Goal: Task Accomplishment & Management: Complete application form

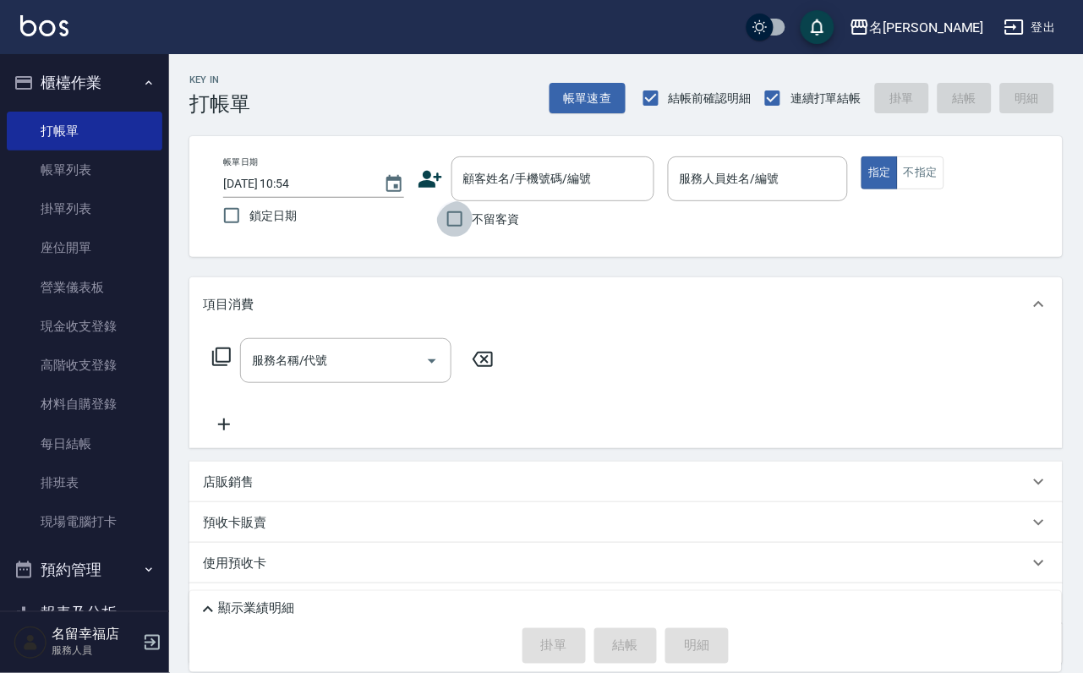
click at [457, 222] on input "不留客資" at bounding box center [455, 219] width 36 height 36
checkbox input "true"
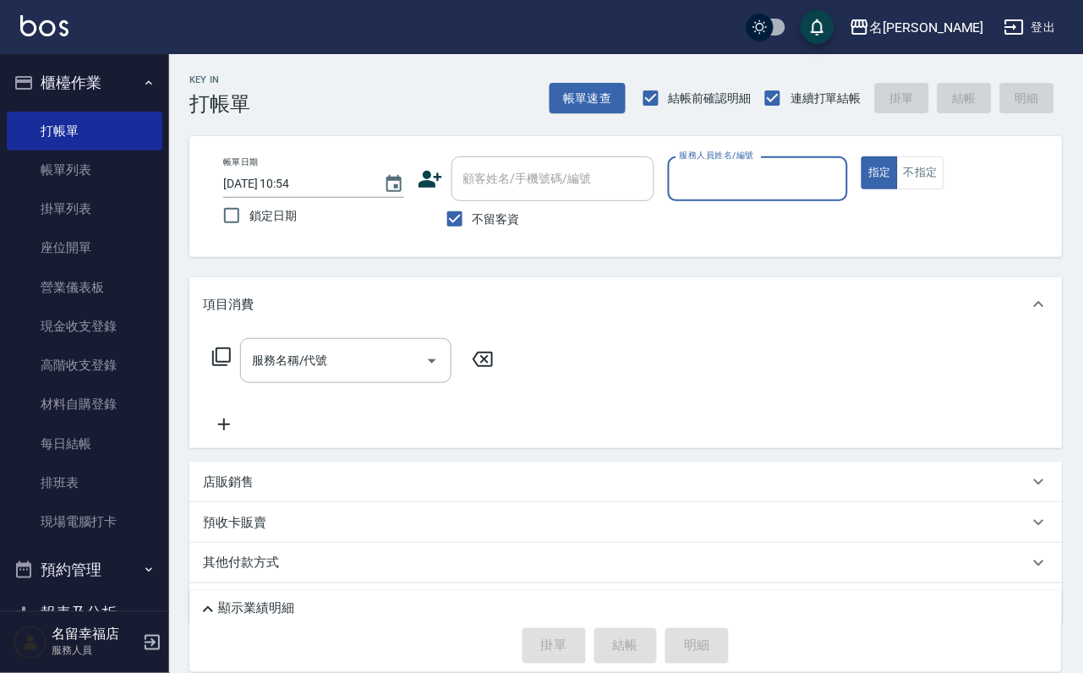
click at [823, 170] on input "服務人員姓名/編號" at bounding box center [759, 179] width 166 height 30
type input "海龜-10"
type button "true"
click at [224, 367] on icon at bounding box center [221, 357] width 20 height 20
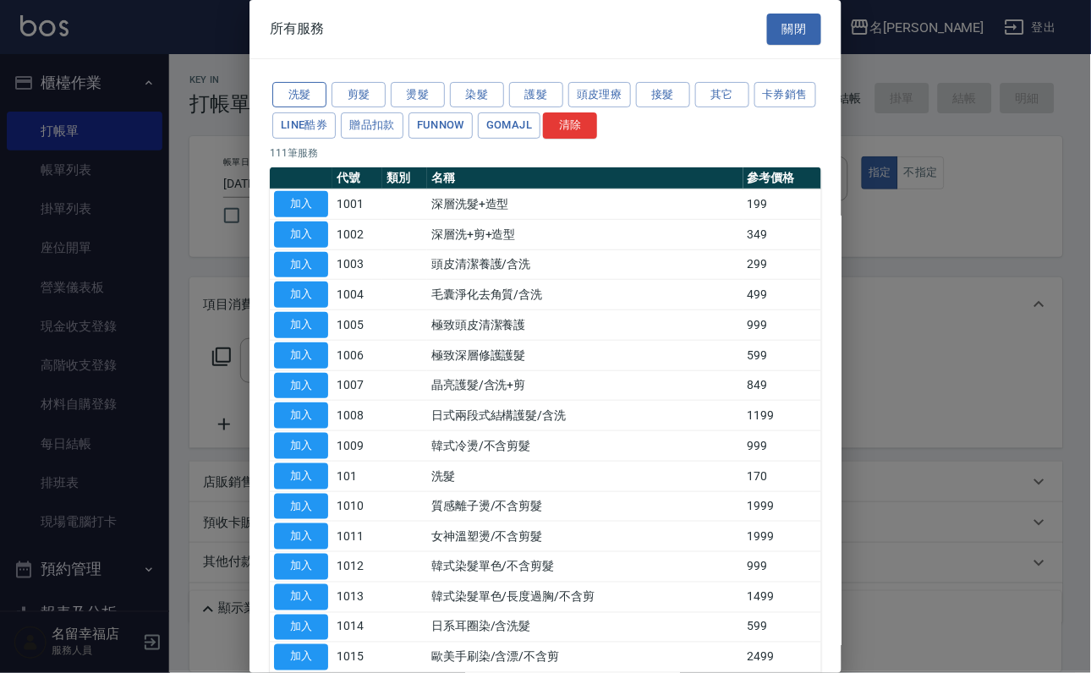
click at [304, 104] on button "洗髮" at bounding box center [299, 95] width 54 height 26
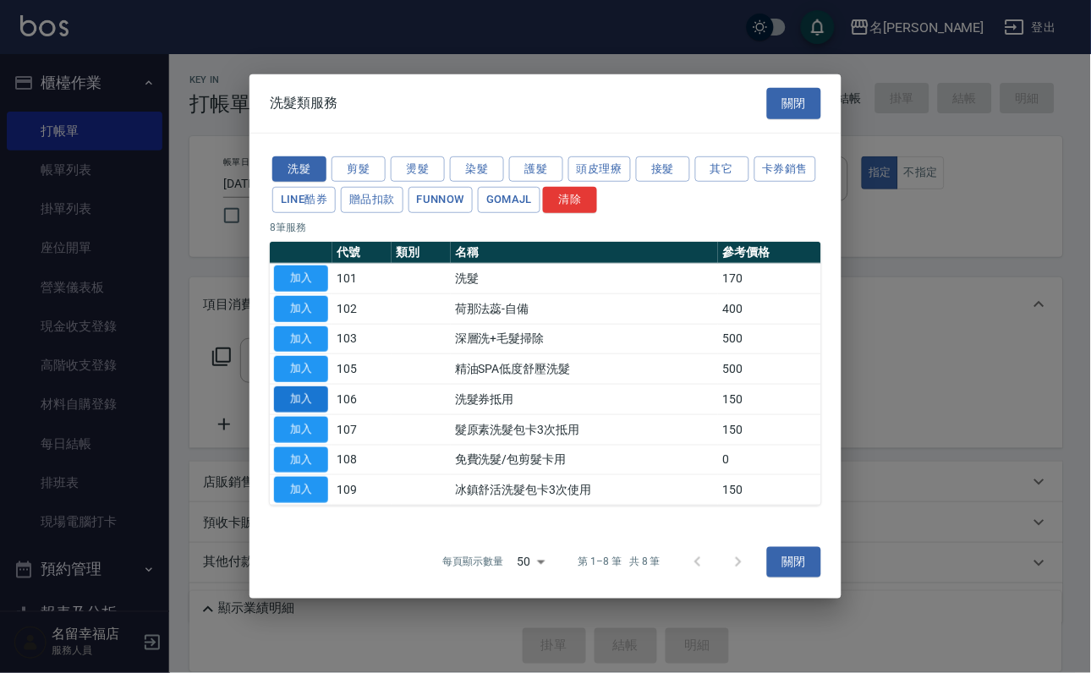
click at [292, 409] on button "加入" at bounding box center [301, 400] width 54 height 26
type input "洗髮券抵用(106)"
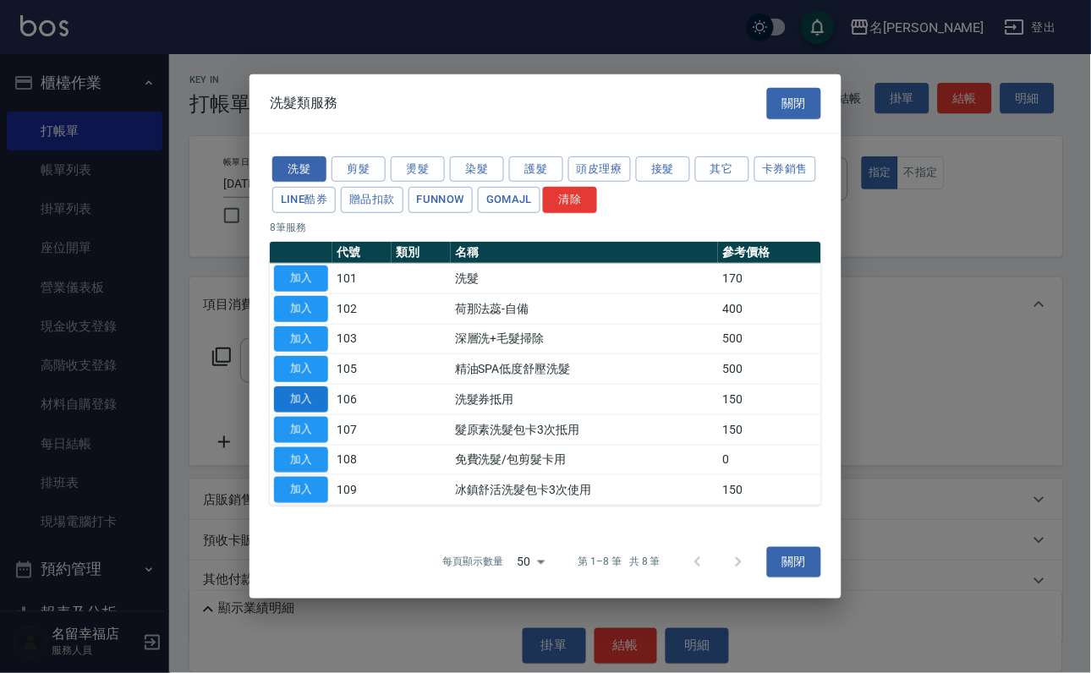
type input "舊有卡券"
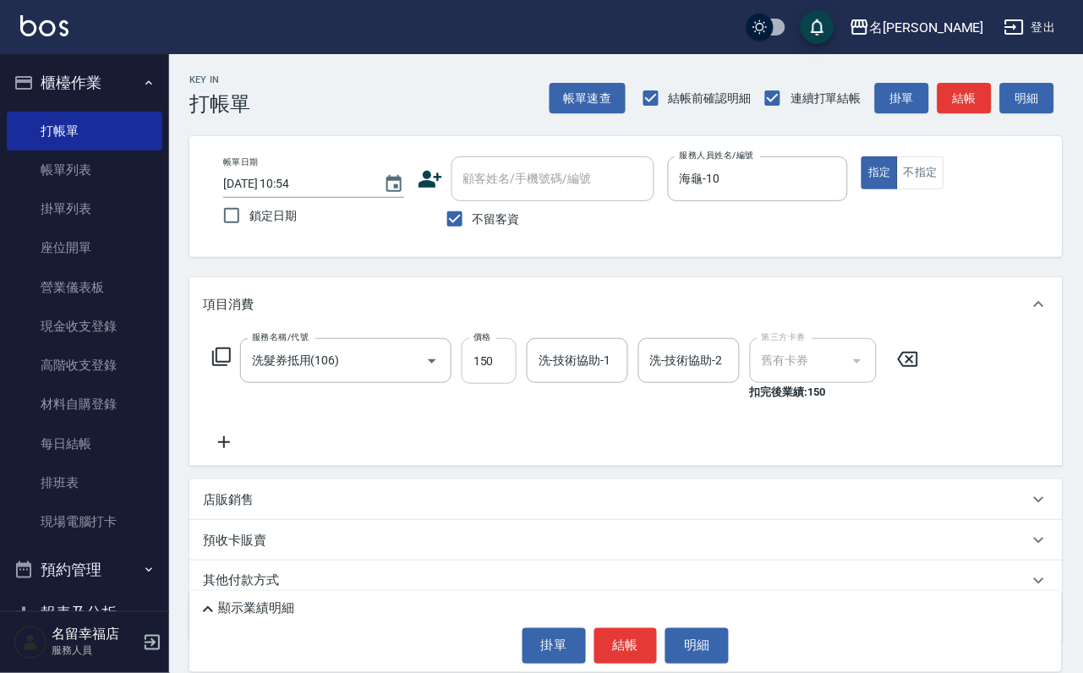
click at [511, 358] on input "150" at bounding box center [489, 361] width 55 height 46
type input "240"
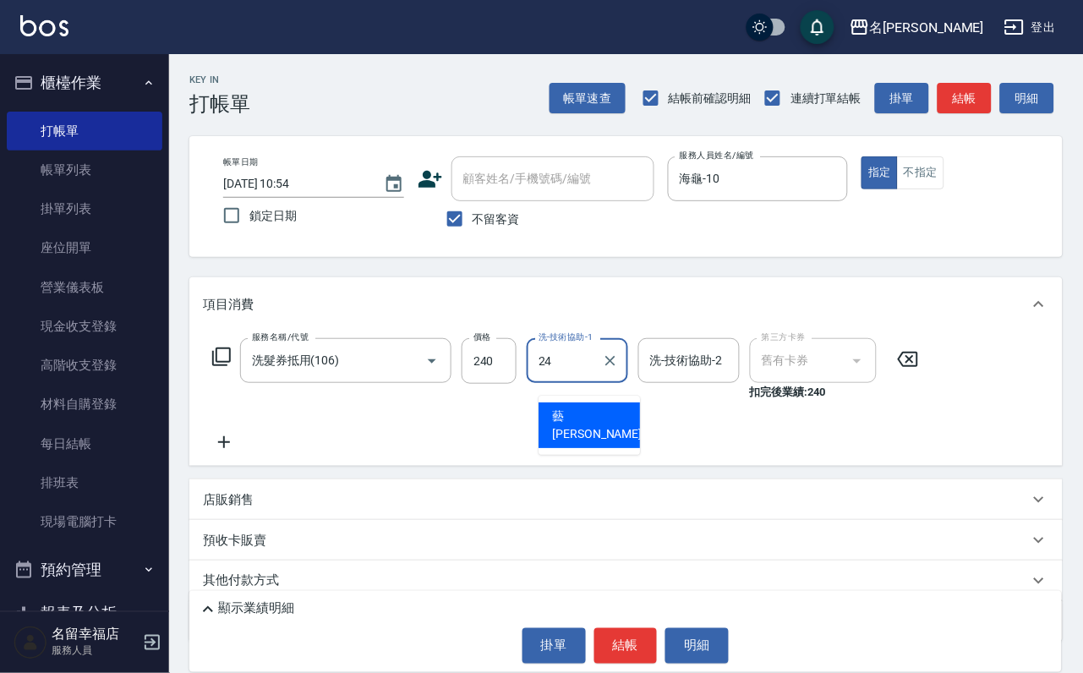
type input "藝馨-24"
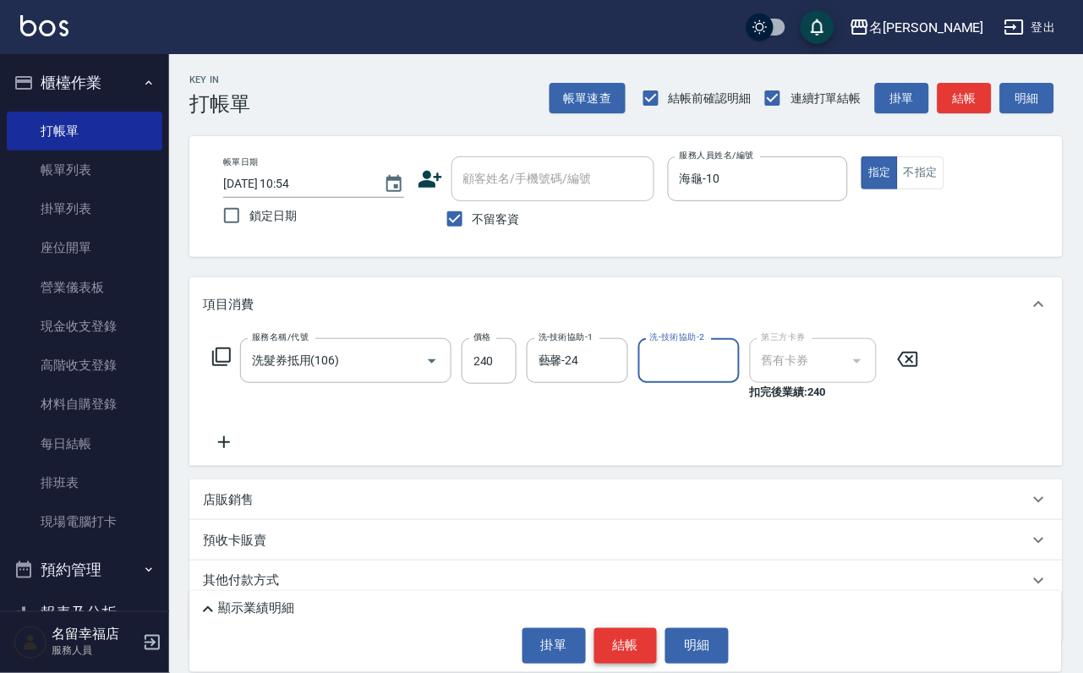
click at [605, 648] on button "結帳" at bounding box center [626, 646] width 63 height 36
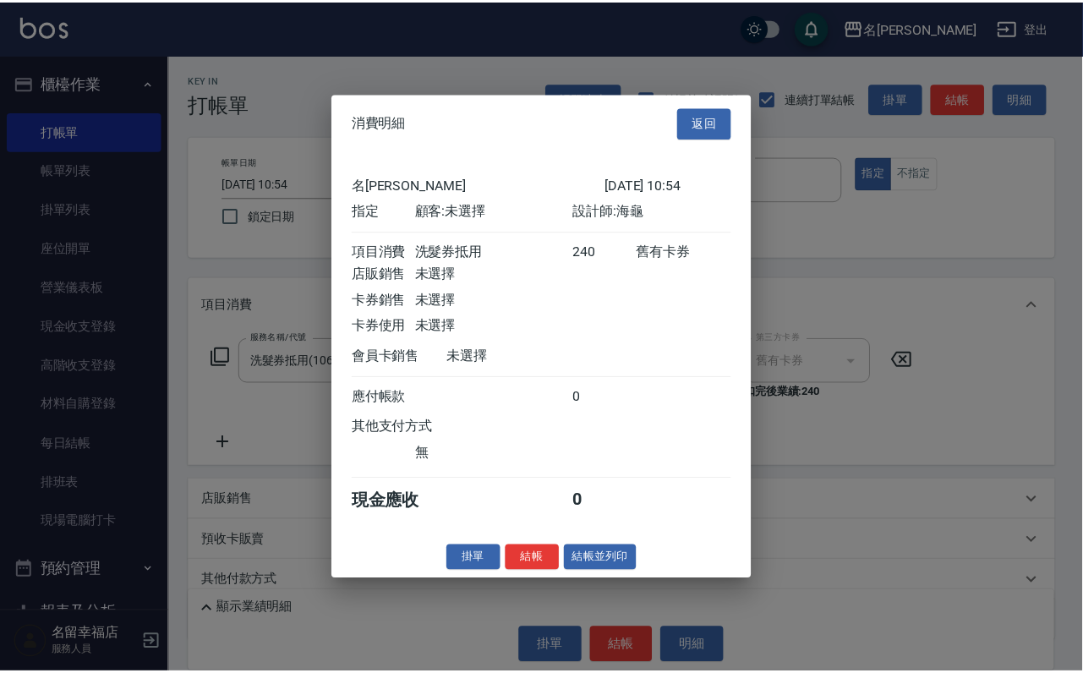
scroll to position [209, 0]
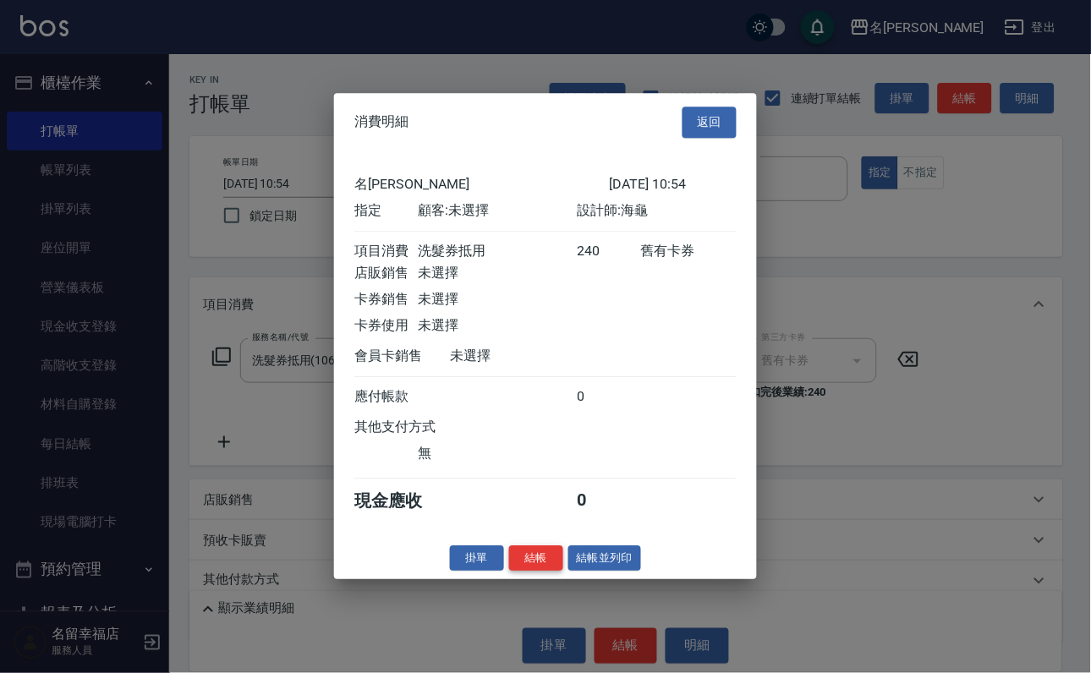
click at [509, 572] on button "結帳" at bounding box center [536, 558] width 54 height 26
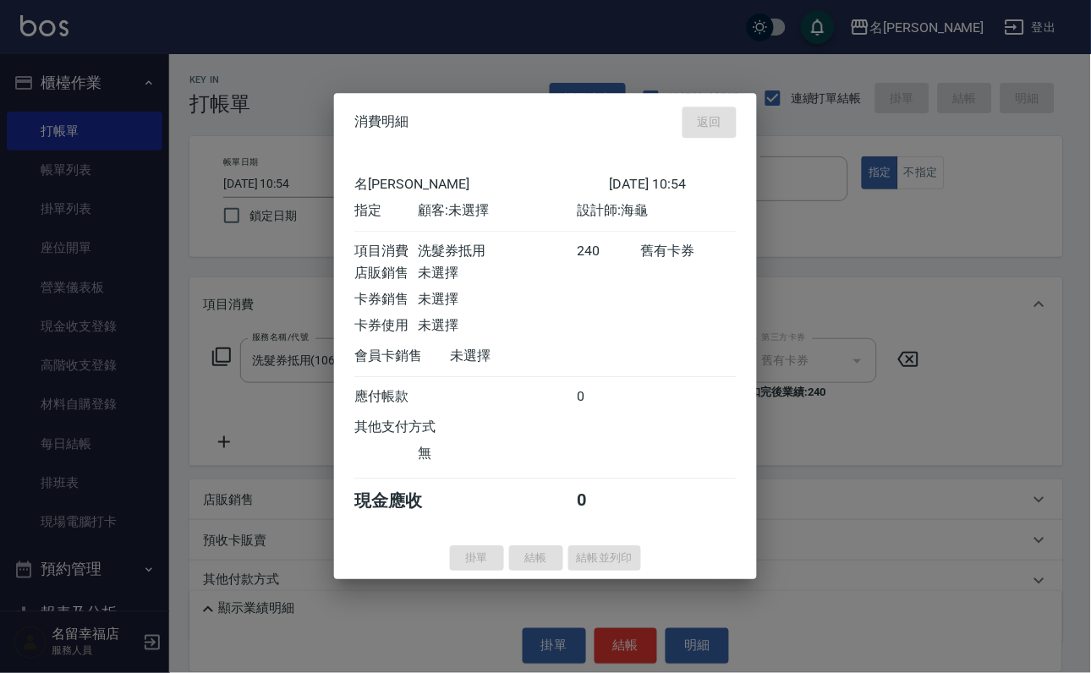
type input "[DATE] 12:01"
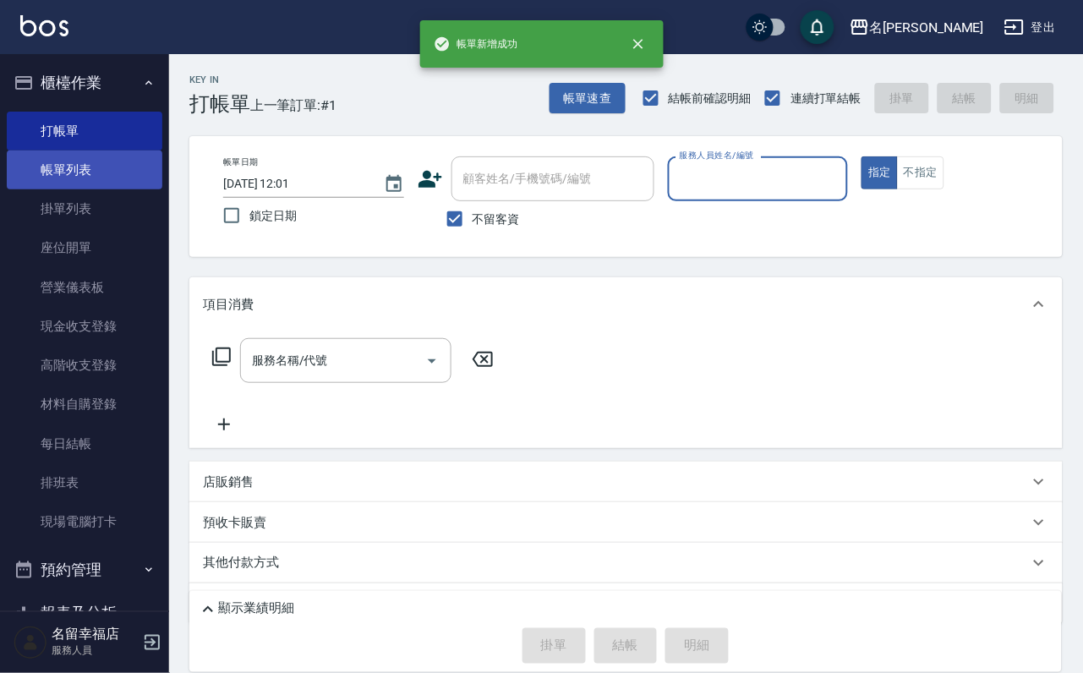
click at [129, 178] on link "帳單列表" at bounding box center [85, 170] width 156 height 39
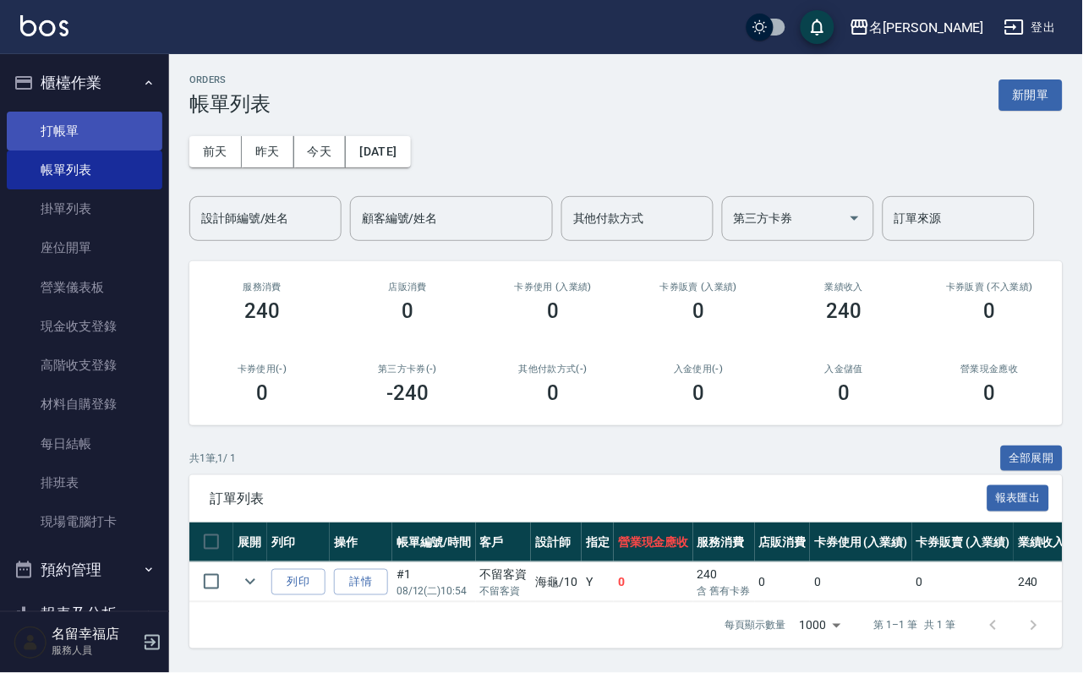
click at [134, 141] on link "打帳單" at bounding box center [85, 131] width 156 height 39
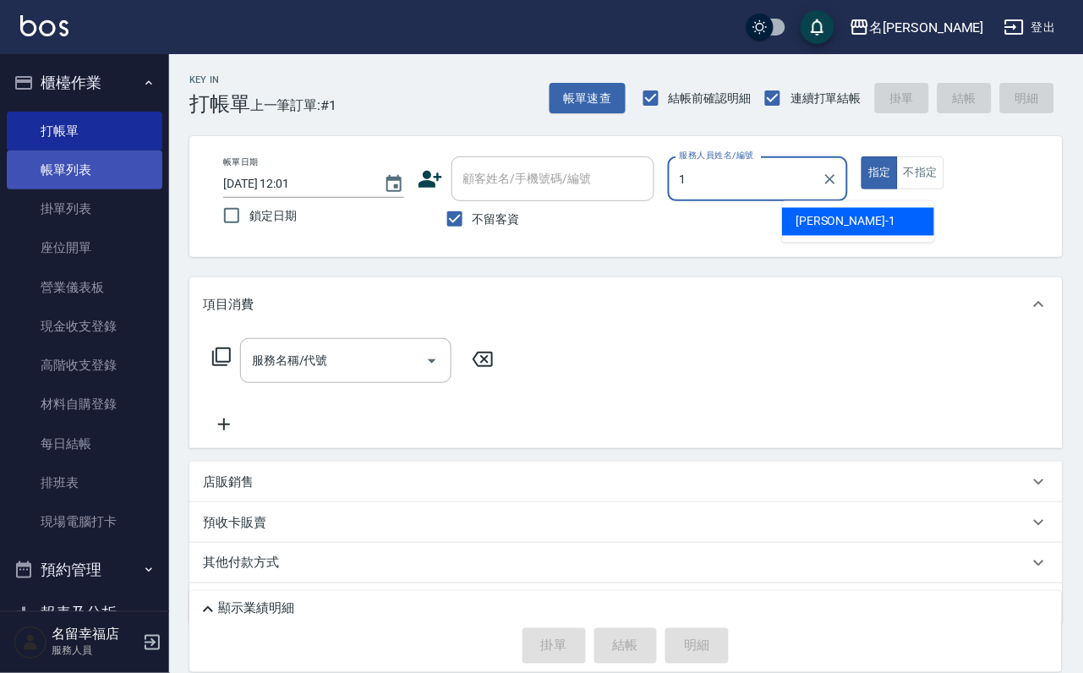
type input "1"
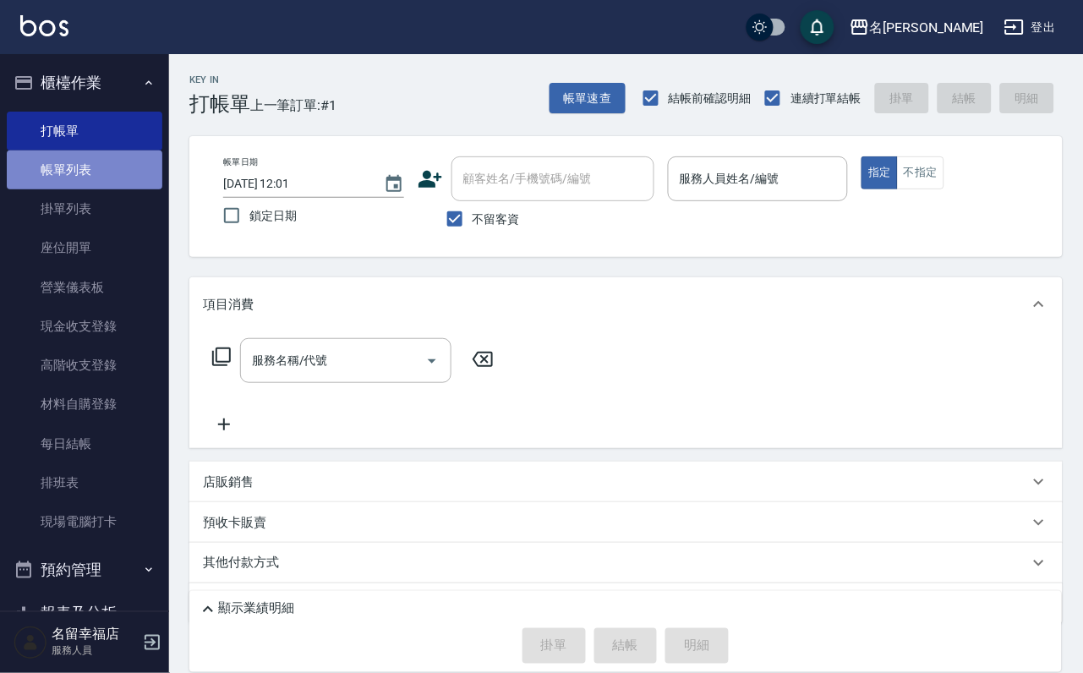
click at [95, 174] on link "帳單列表" at bounding box center [85, 170] width 156 height 39
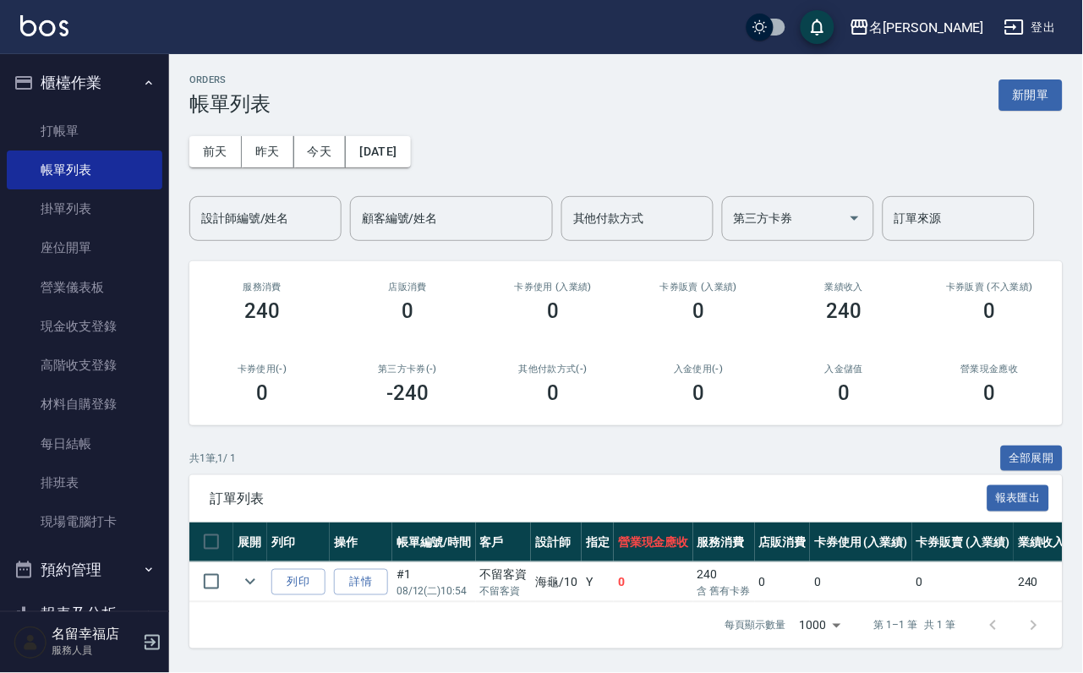
scroll to position [89, 0]
click at [381, 569] on link "詳情" at bounding box center [361, 582] width 54 height 26
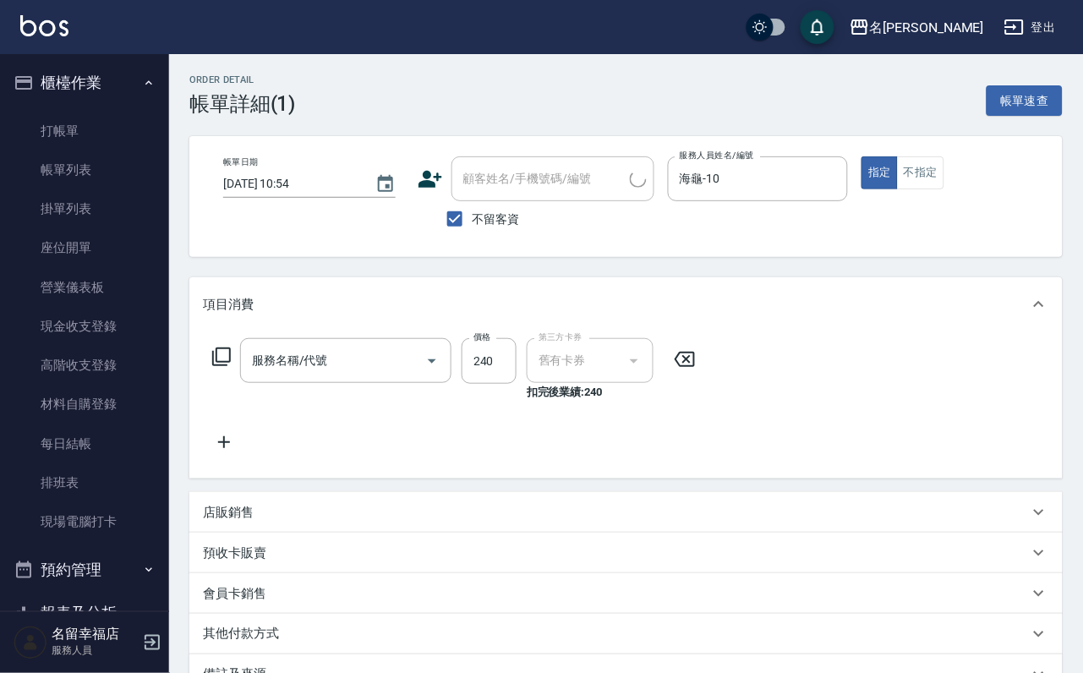
type input "[DATE] 10:54"
checkbox input "true"
type input "海龜-10"
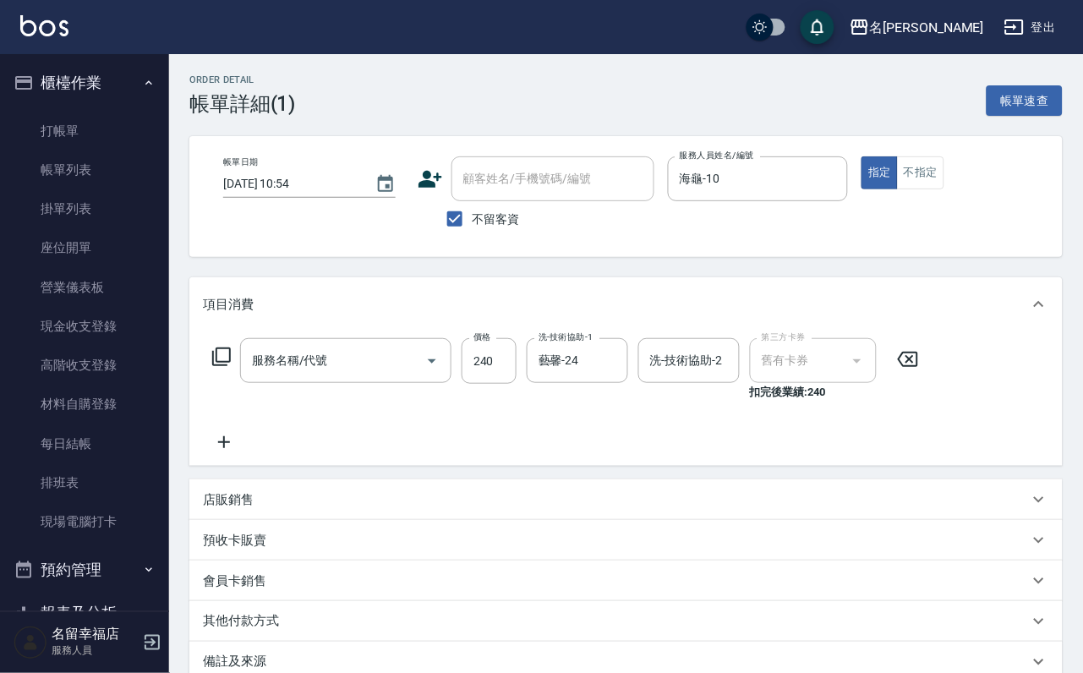
type input "洗髮券抵用(106)"
click at [505, 370] on input "240" at bounding box center [489, 361] width 55 height 46
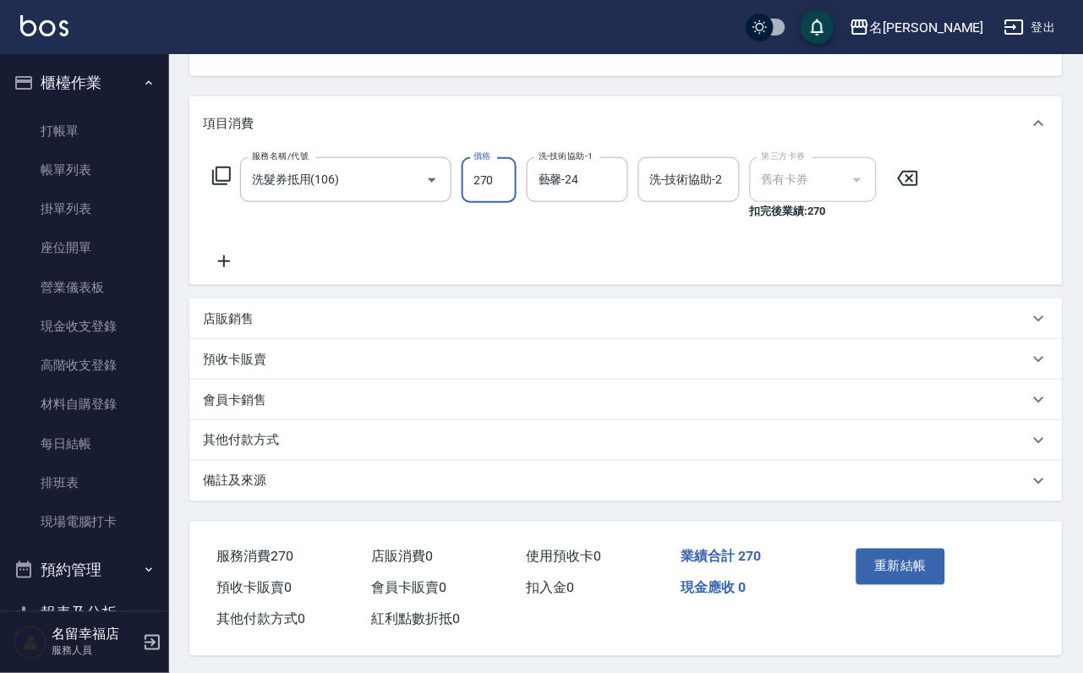
scroll to position [250, 0]
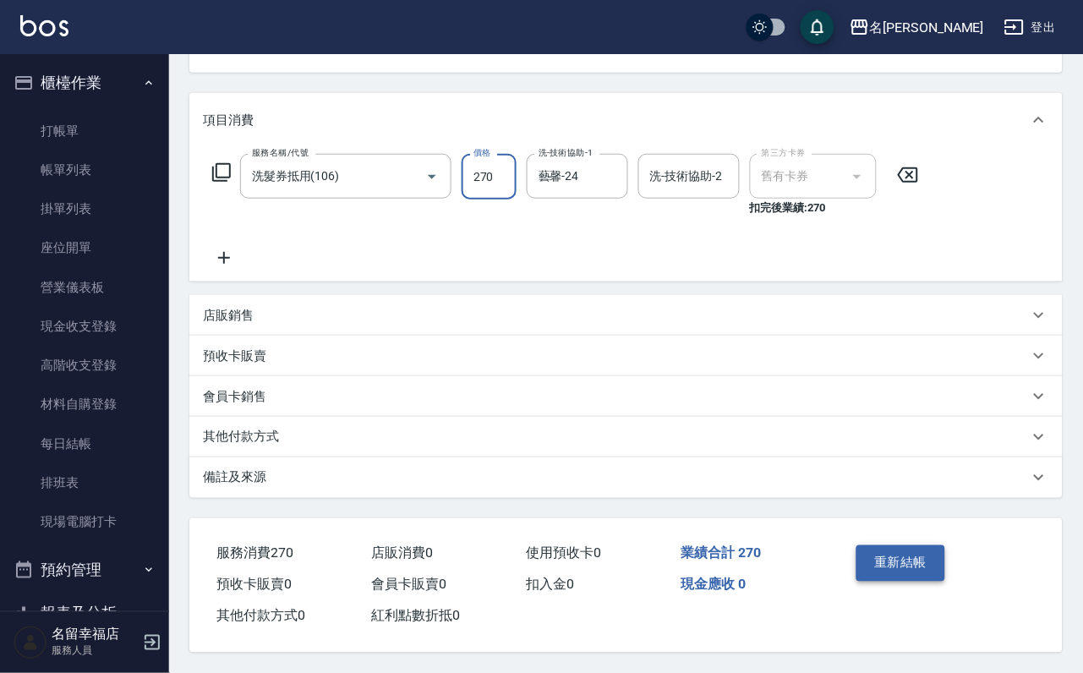
type input "270"
click at [913, 545] on button "重新結帳" at bounding box center [902, 563] width 90 height 36
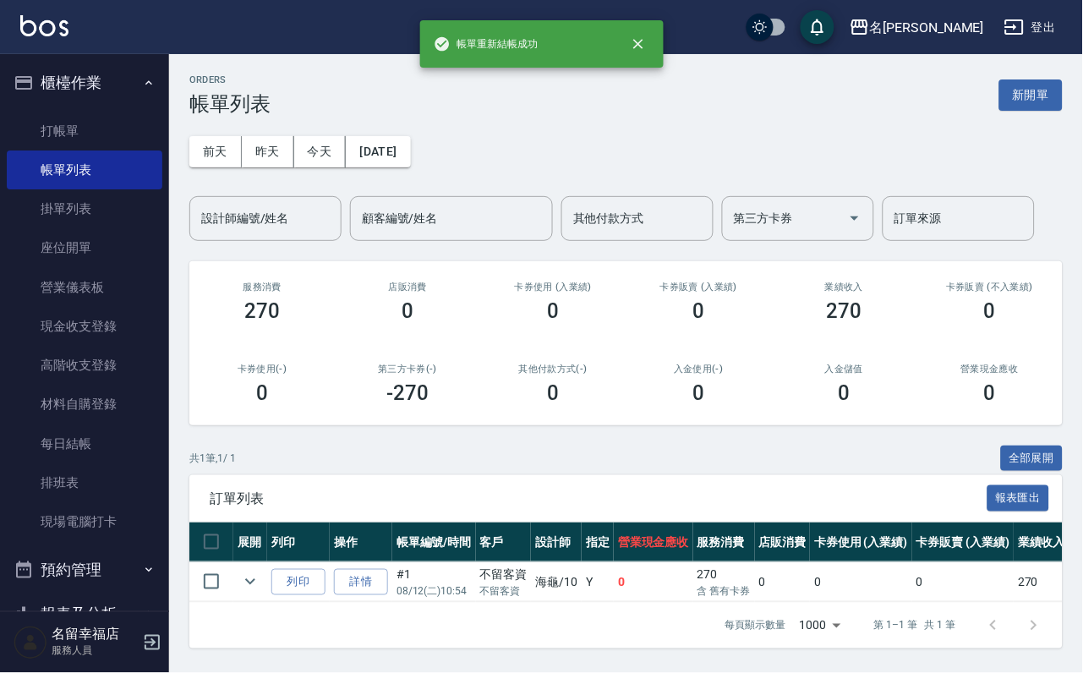
click at [1039, 99] on button "新開單" at bounding box center [1031, 94] width 63 height 31
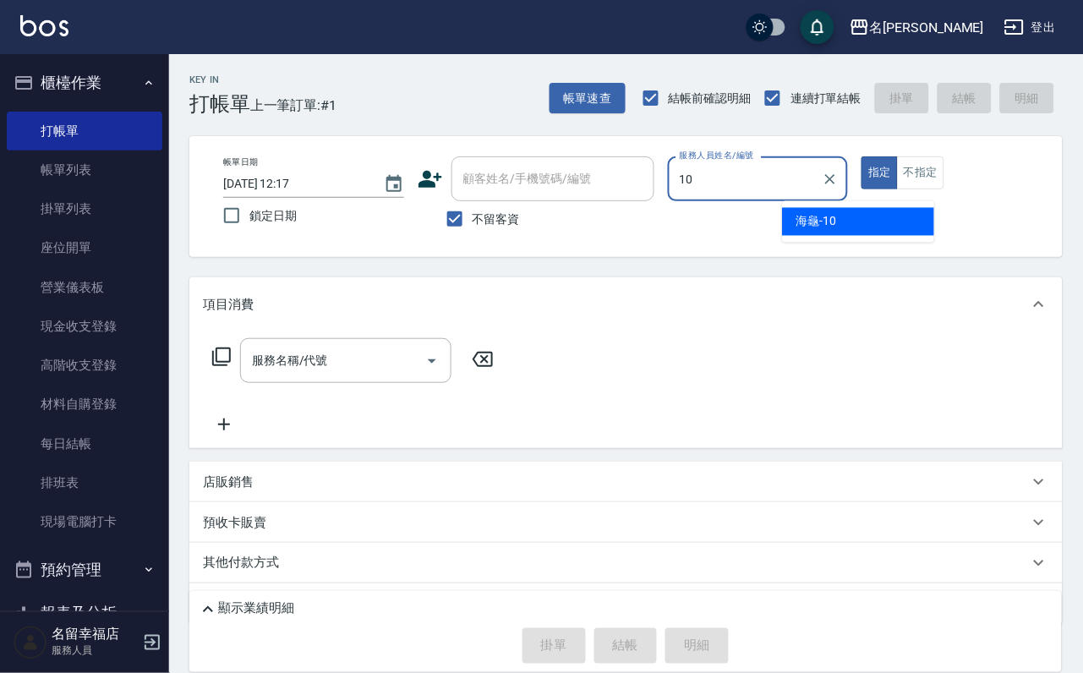
type input "海龜-10"
type button "true"
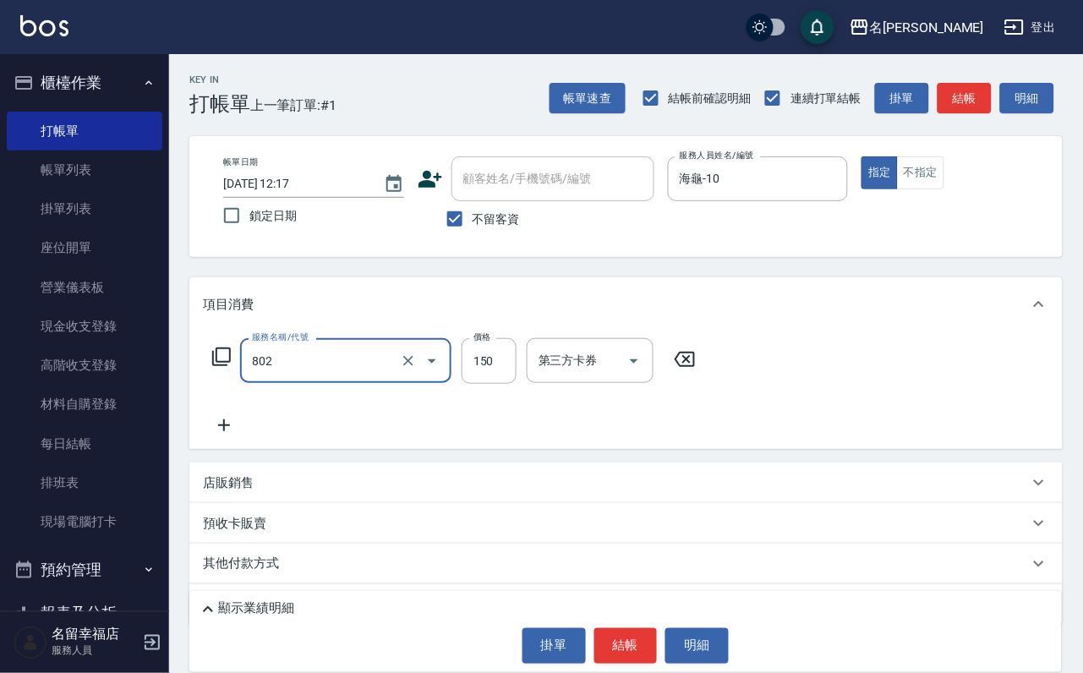
type input "單梳(802)"
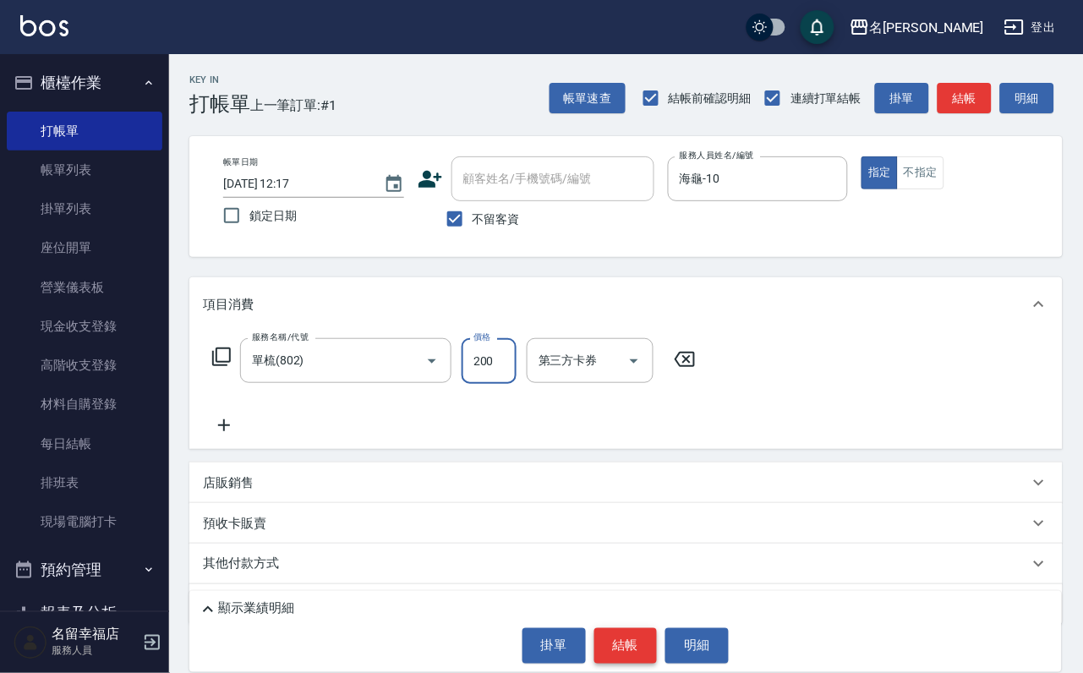
type input "200"
click at [651, 629] on button "結帳" at bounding box center [626, 646] width 63 height 36
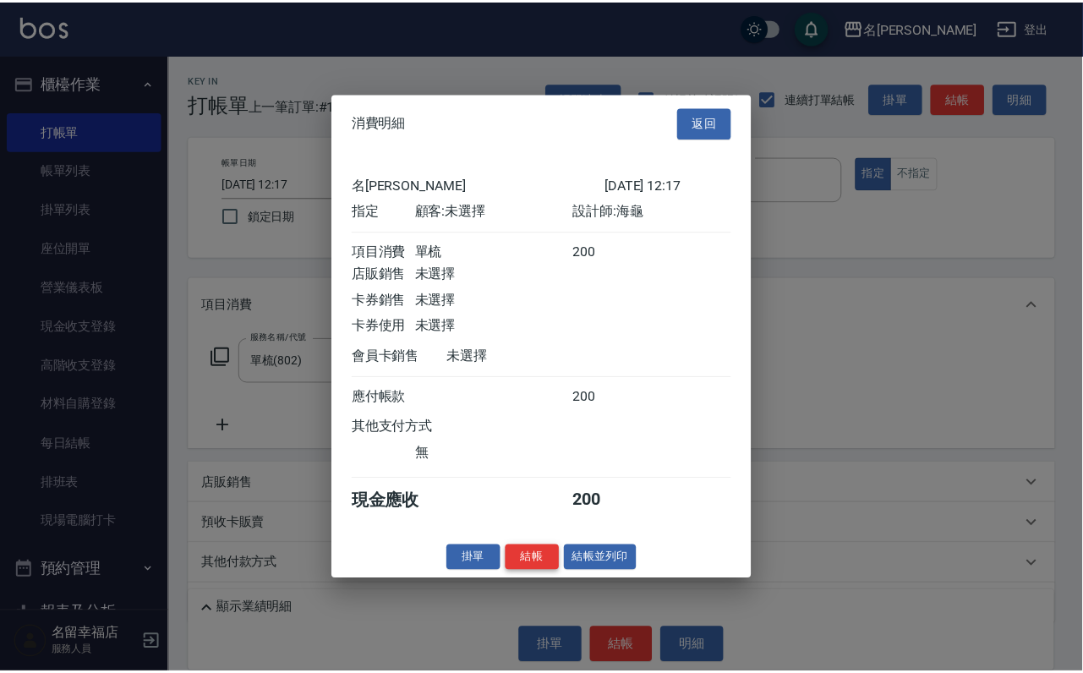
scroll to position [209, 0]
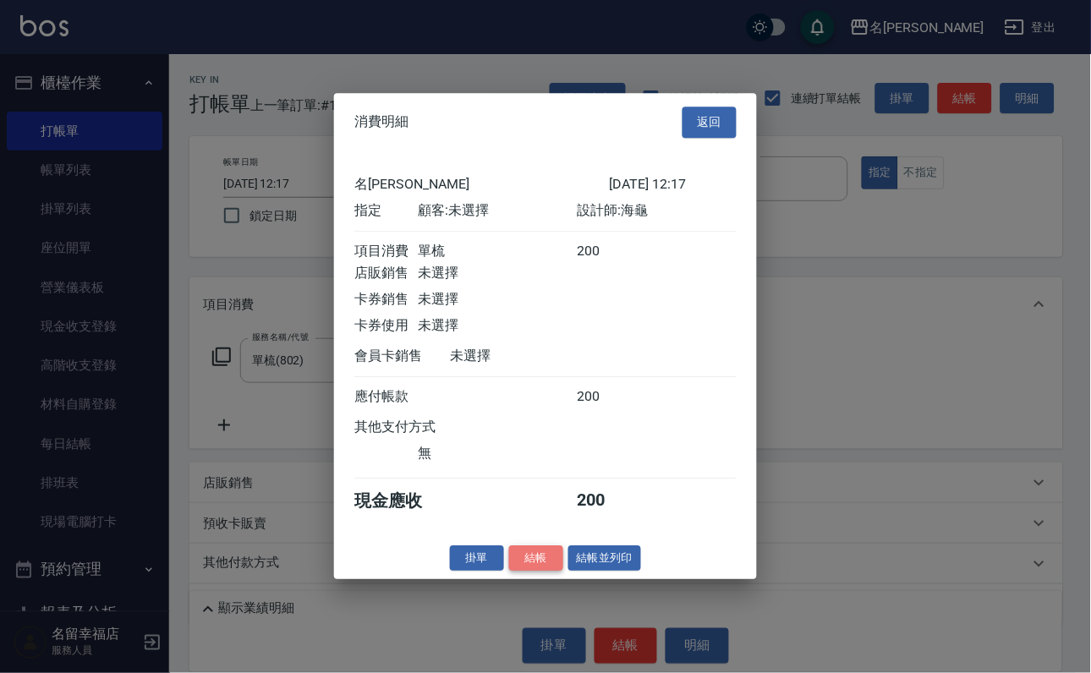
click at [513, 572] on button "結帳" at bounding box center [536, 558] width 54 height 26
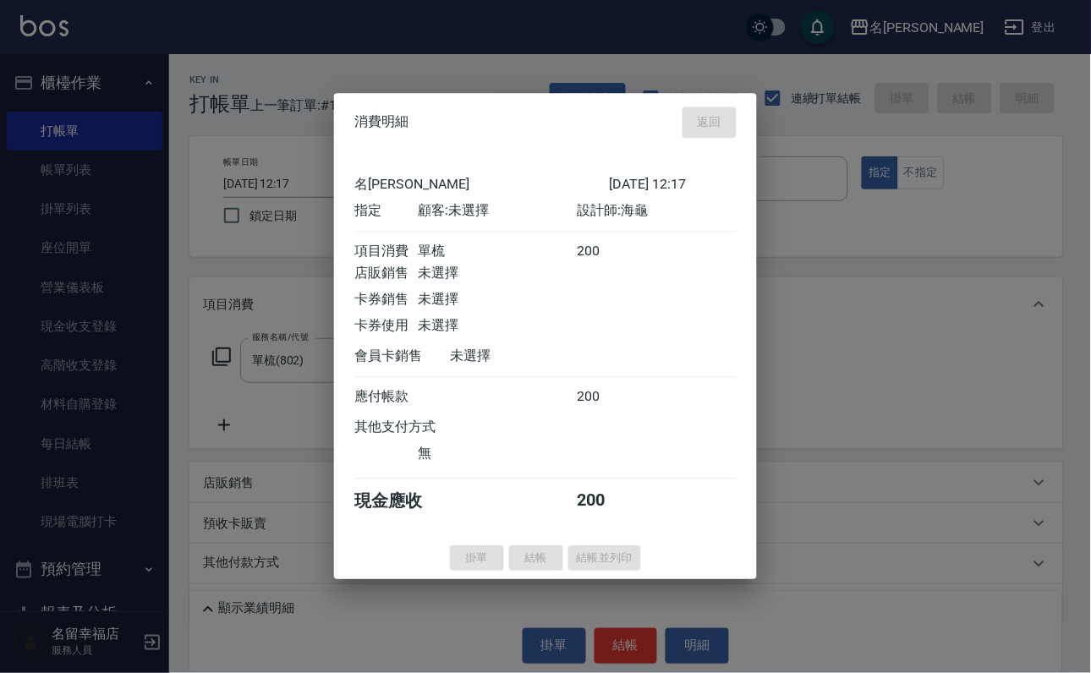
type input "[DATE] 12:18"
